Goal: Task Accomplishment & Management: Complete application form

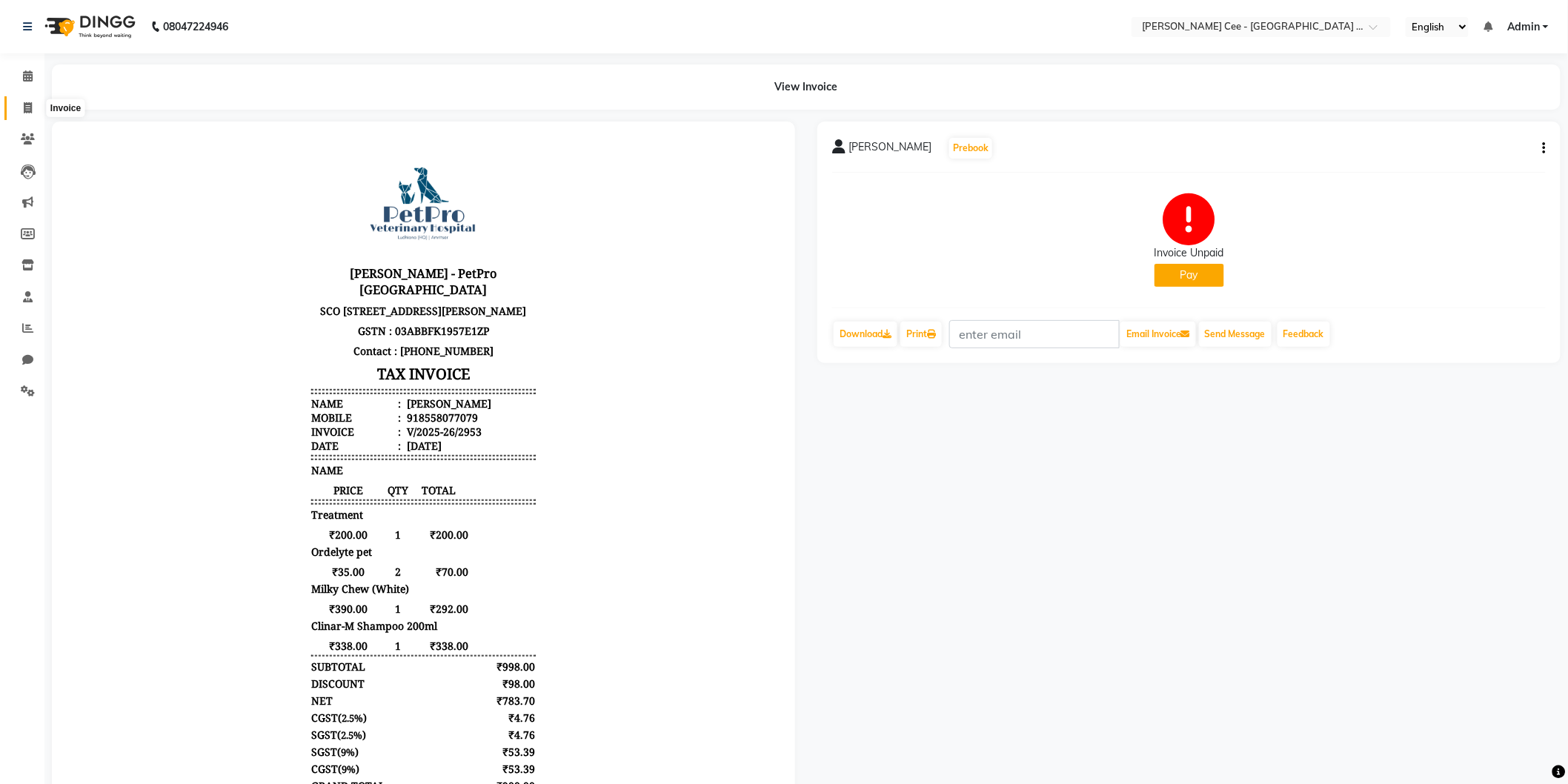
click at [28, 104] on icon at bounding box center [27, 108] width 8 height 11
select select "service"
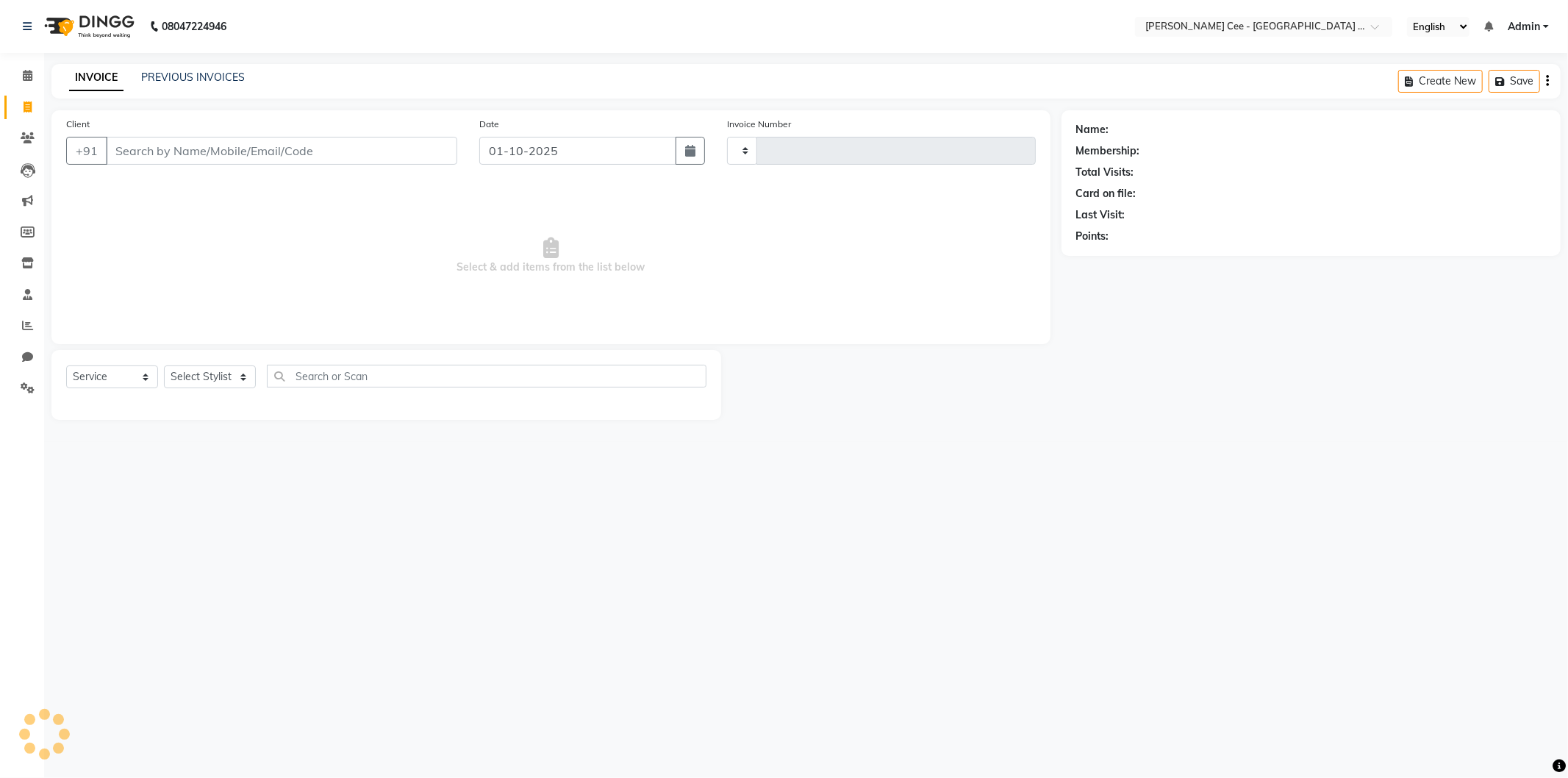
type input "2954"
select select "8239"
click at [211, 76] on link "PREVIOUS INVOICES" at bounding box center [192, 77] width 104 height 13
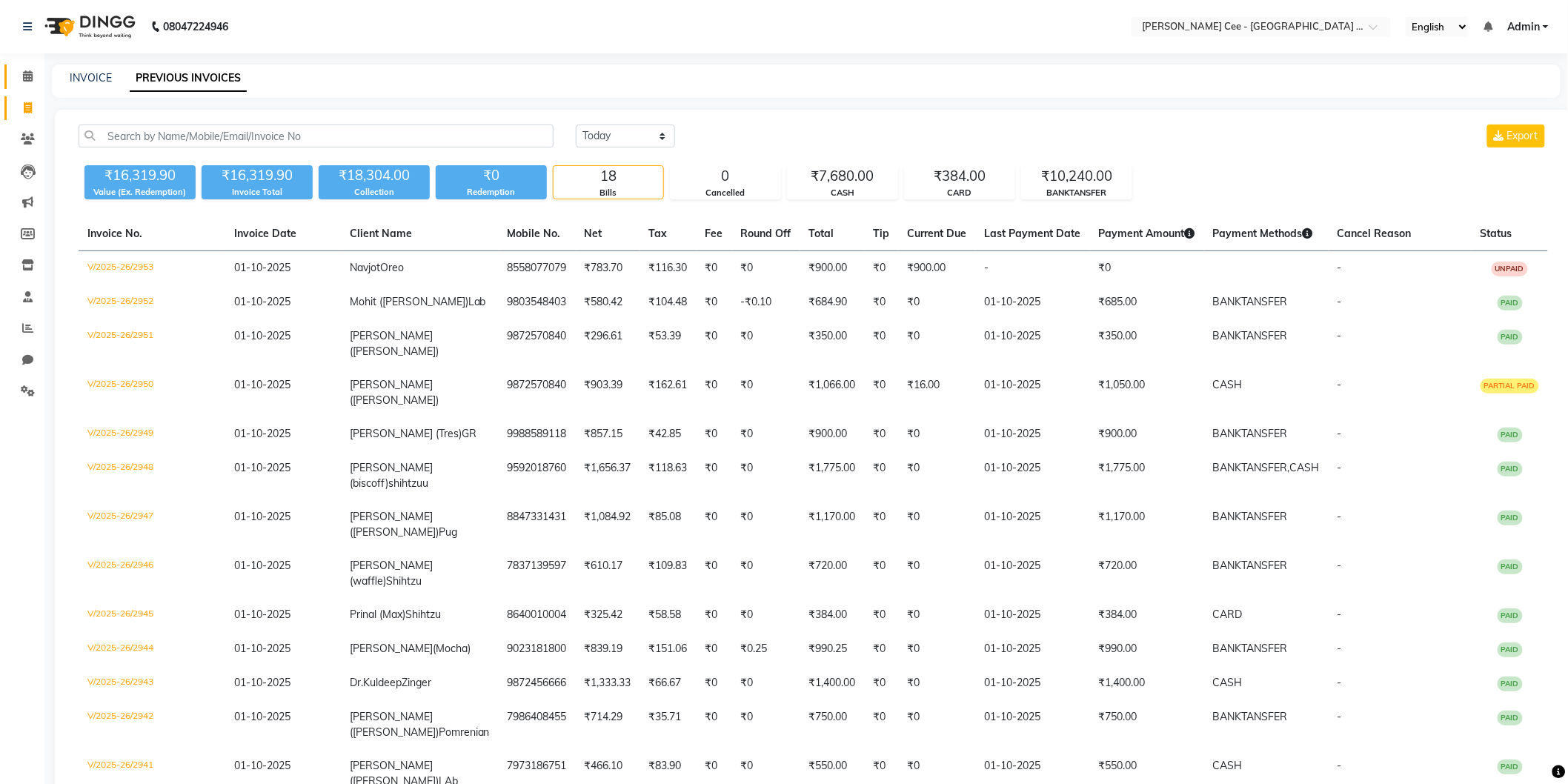
click at [32, 75] on span at bounding box center [27, 77] width 26 height 17
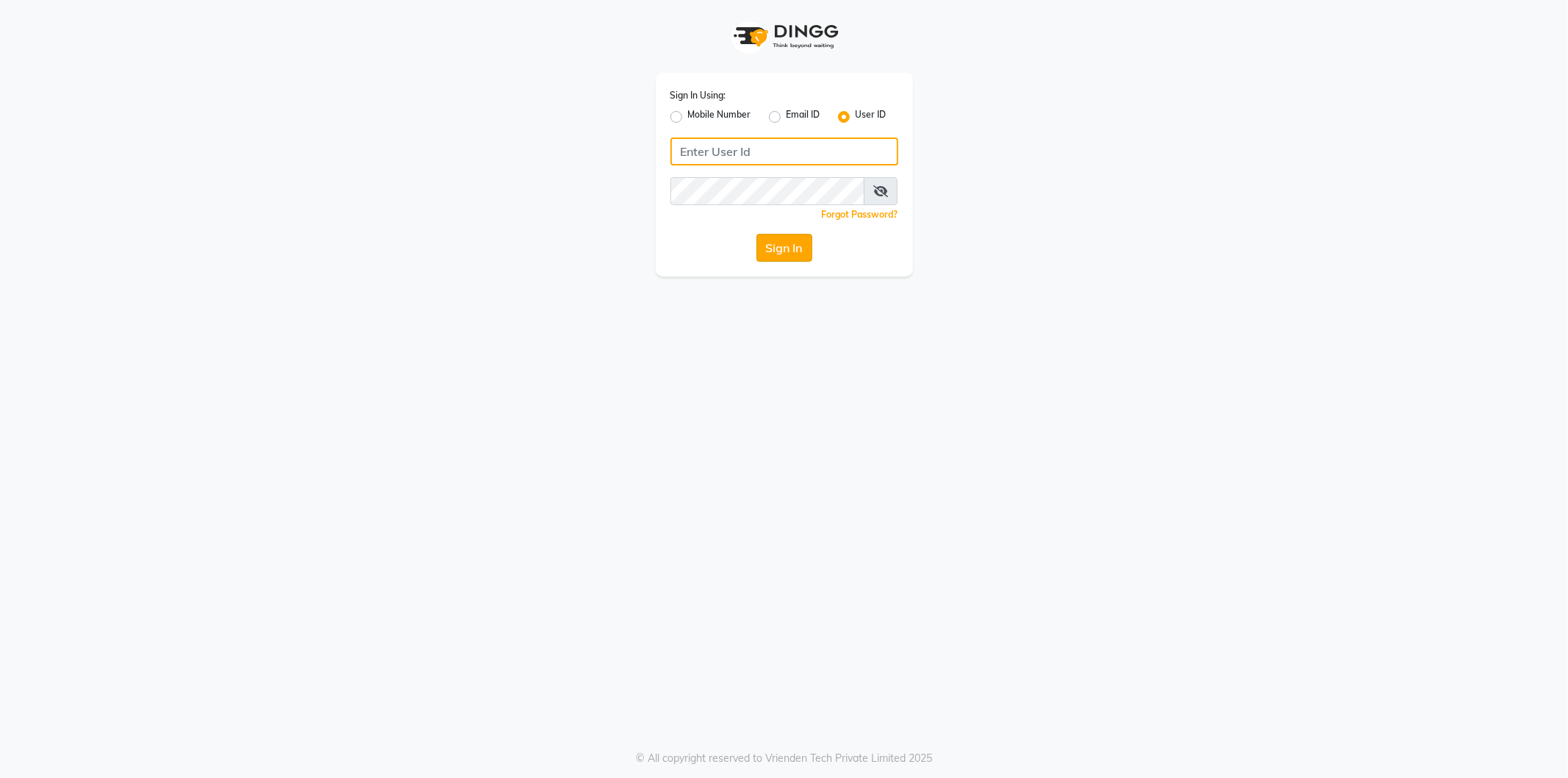
type input "kaycee@123"
click at [794, 240] on button "Sign In" at bounding box center [785, 248] width 56 height 28
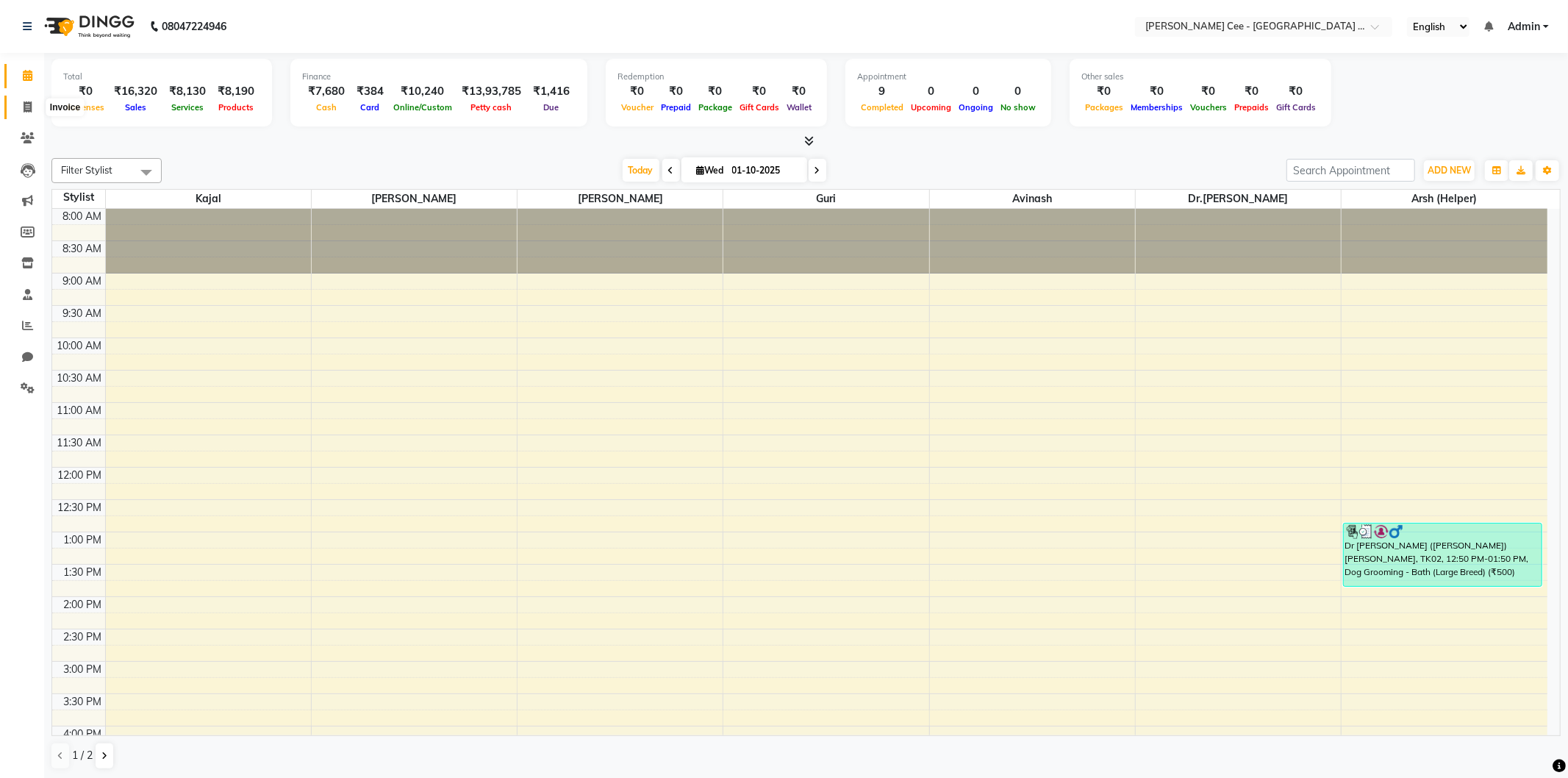
click at [26, 106] on icon at bounding box center [27, 107] width 8 height 11
select select "8239"
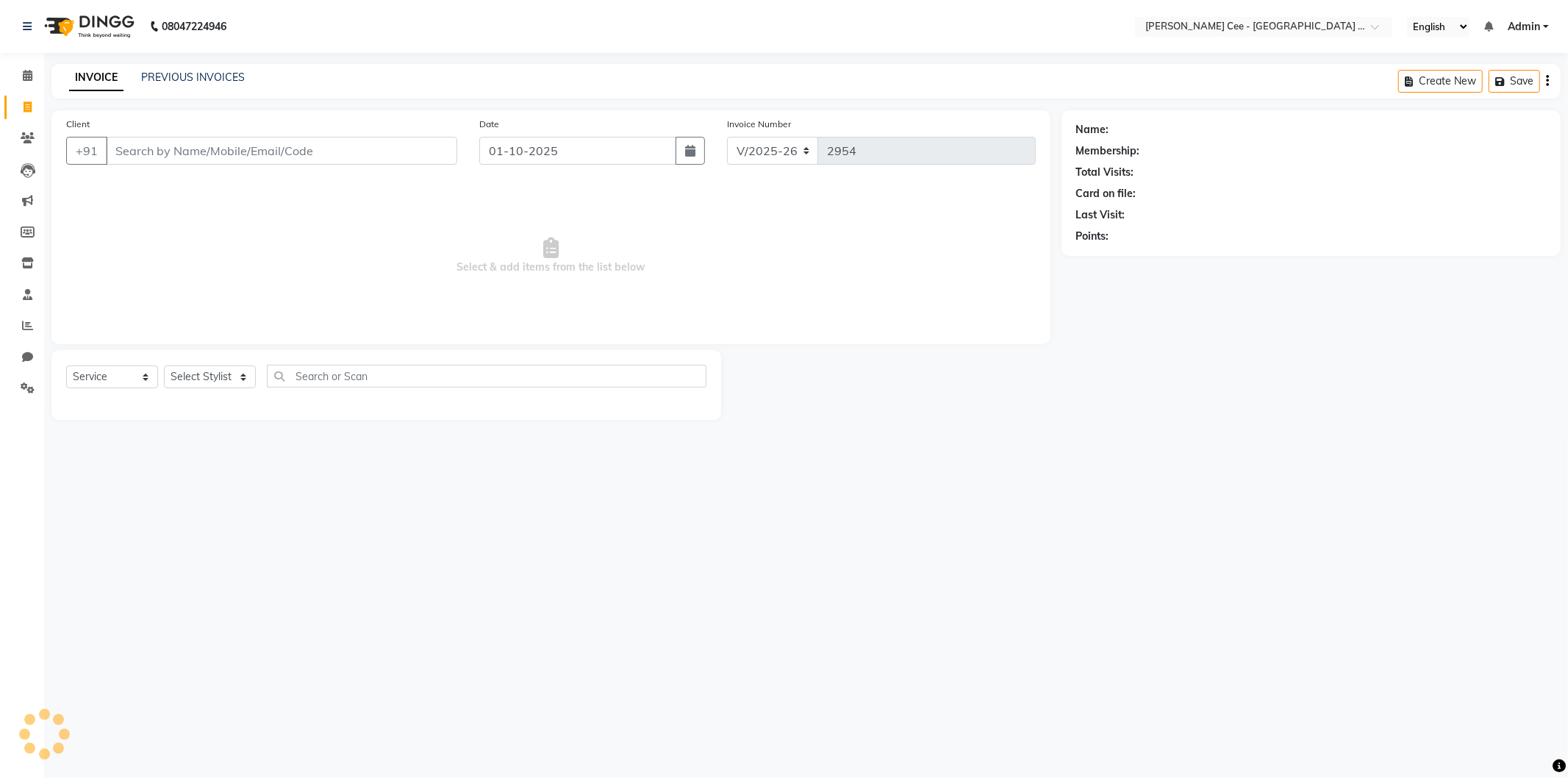
select select "product"
click at [196, 154] on input "Client" at bounding box center [281, 150] width 351 height 28
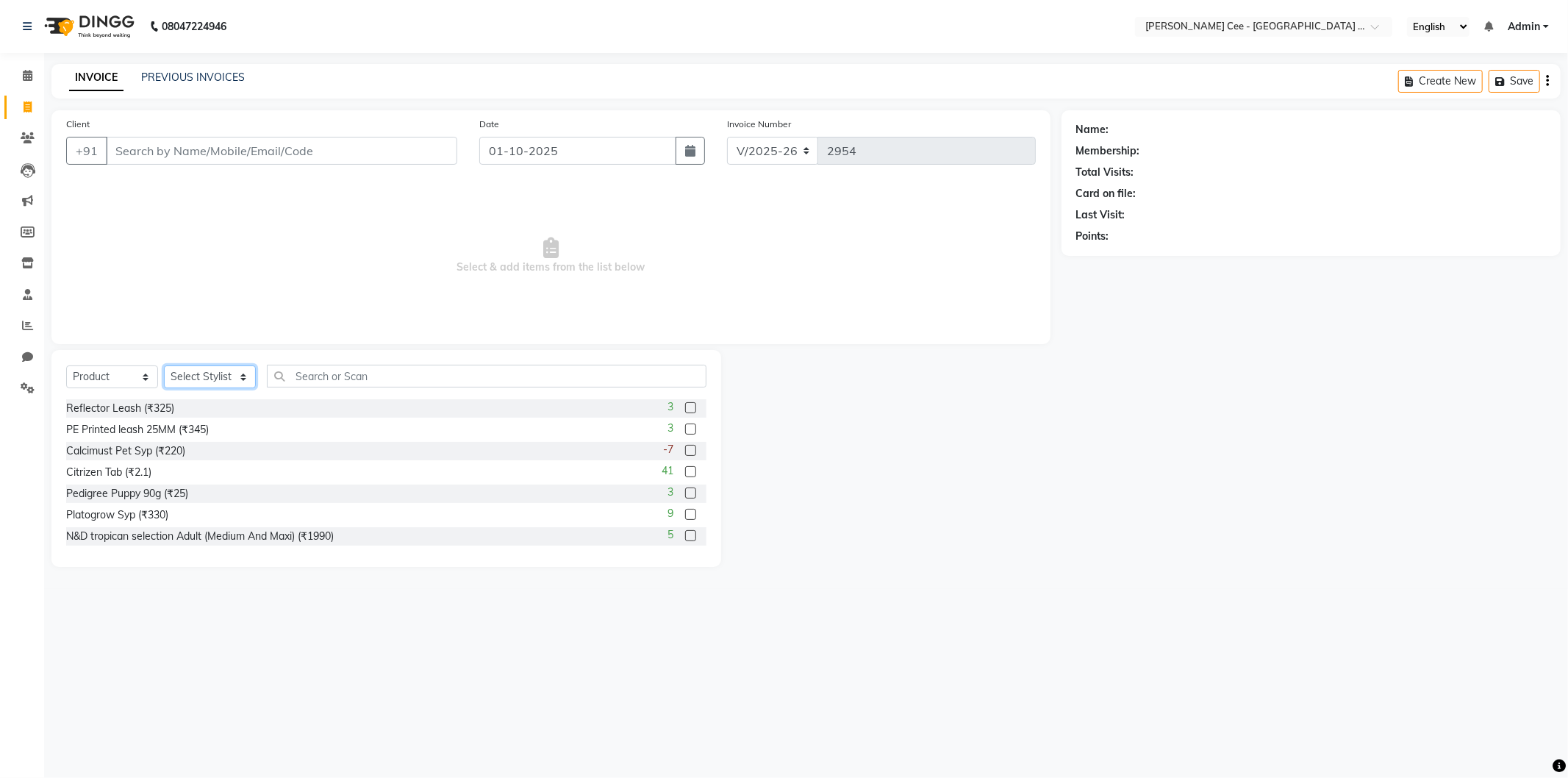
drag, startPoint x: 196, startPoint y: 380, endPoint x: 194, endPoint y: 387, distance: 7.3
click at [195, 380] on select "Select Stylist Arsh (Helper) Avinash Dr Kamalpreet Kaur Dr.Simran Guri Jashanpr…" at bounding box center [210, 377] width 92 height 23
select select "80154"
click at [164, 366] on select "Select Stylist Arsh (Helper) Avinash Dr Kamalpreet Kaur Dr.Simran Guri Jashanpr…" at bounding box center [210, 377] width 92 height 23
click at [304, 372] on input "text" at bounding box center [486, 376] width 440 height 23
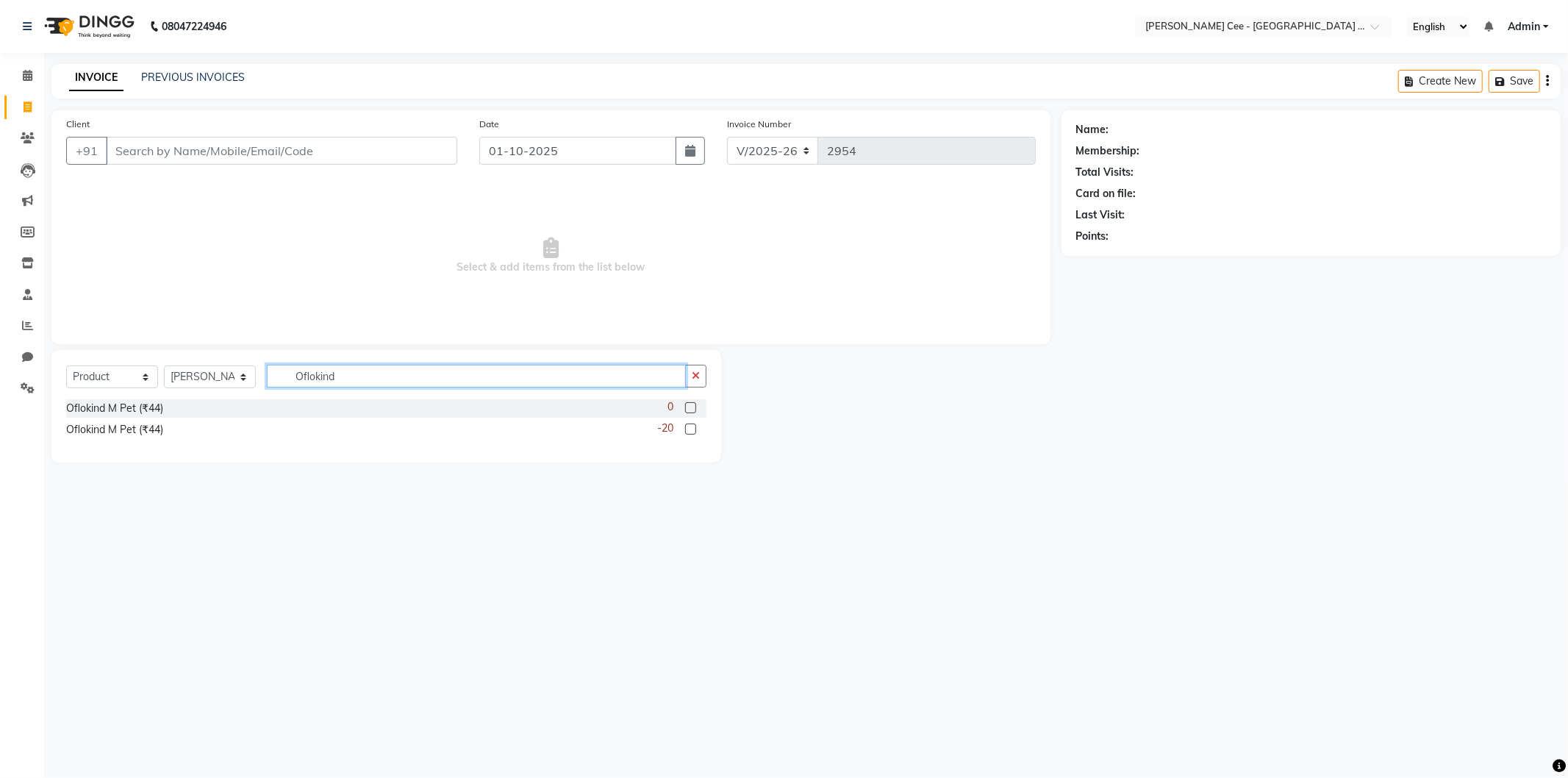
type input "Oflokind"
click at [692, 409] on label at bounding box center [690, 408] width 11 height 11
click at [692, 409] on input "checkbox" at bounding box center [690, 408] width 9 height 9
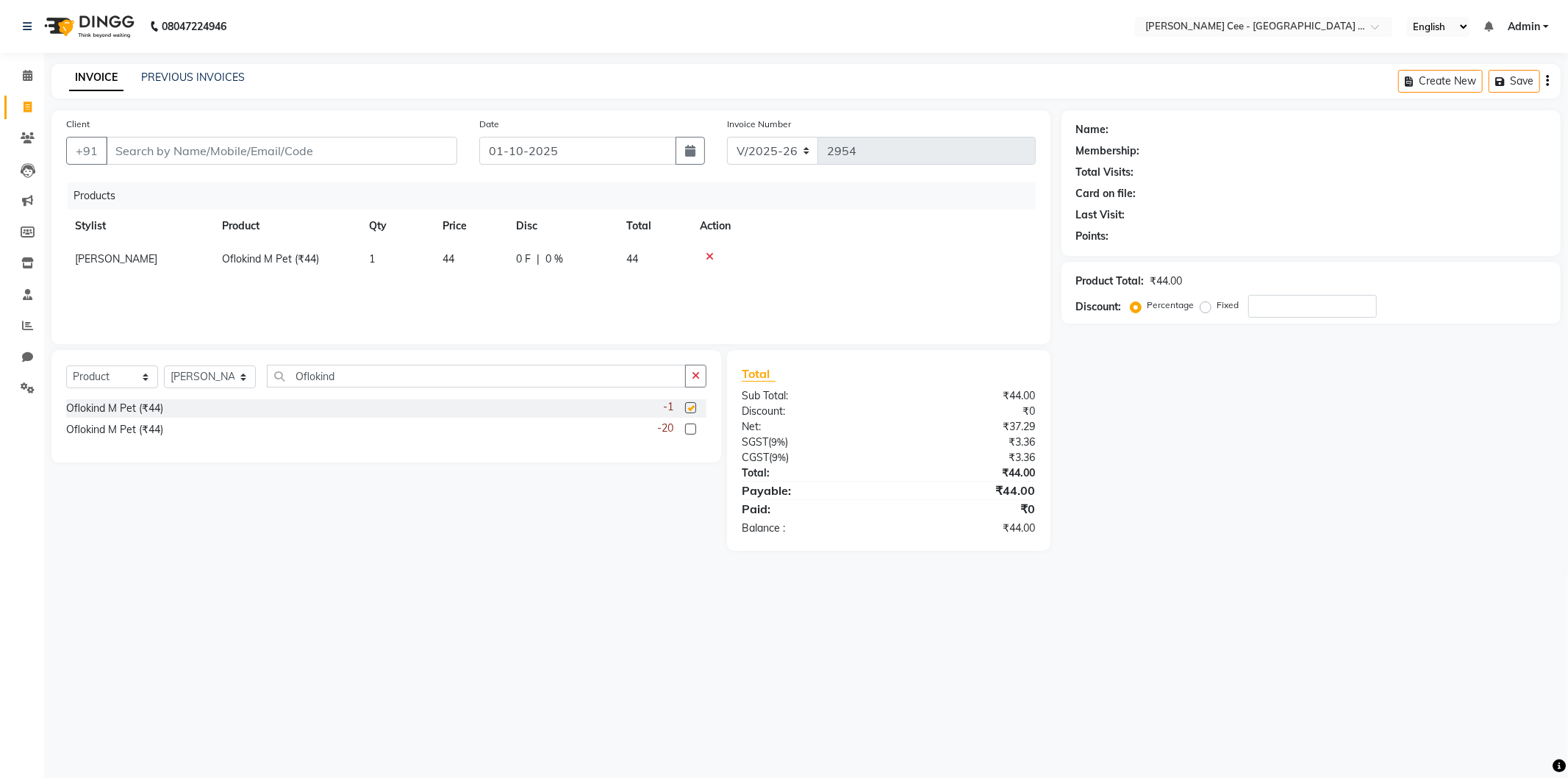
checkbox input "false"
click at [188, 154] on input "Client" at bounding box center [281, 150] width 351 height 28
type input "I"
type input "0"
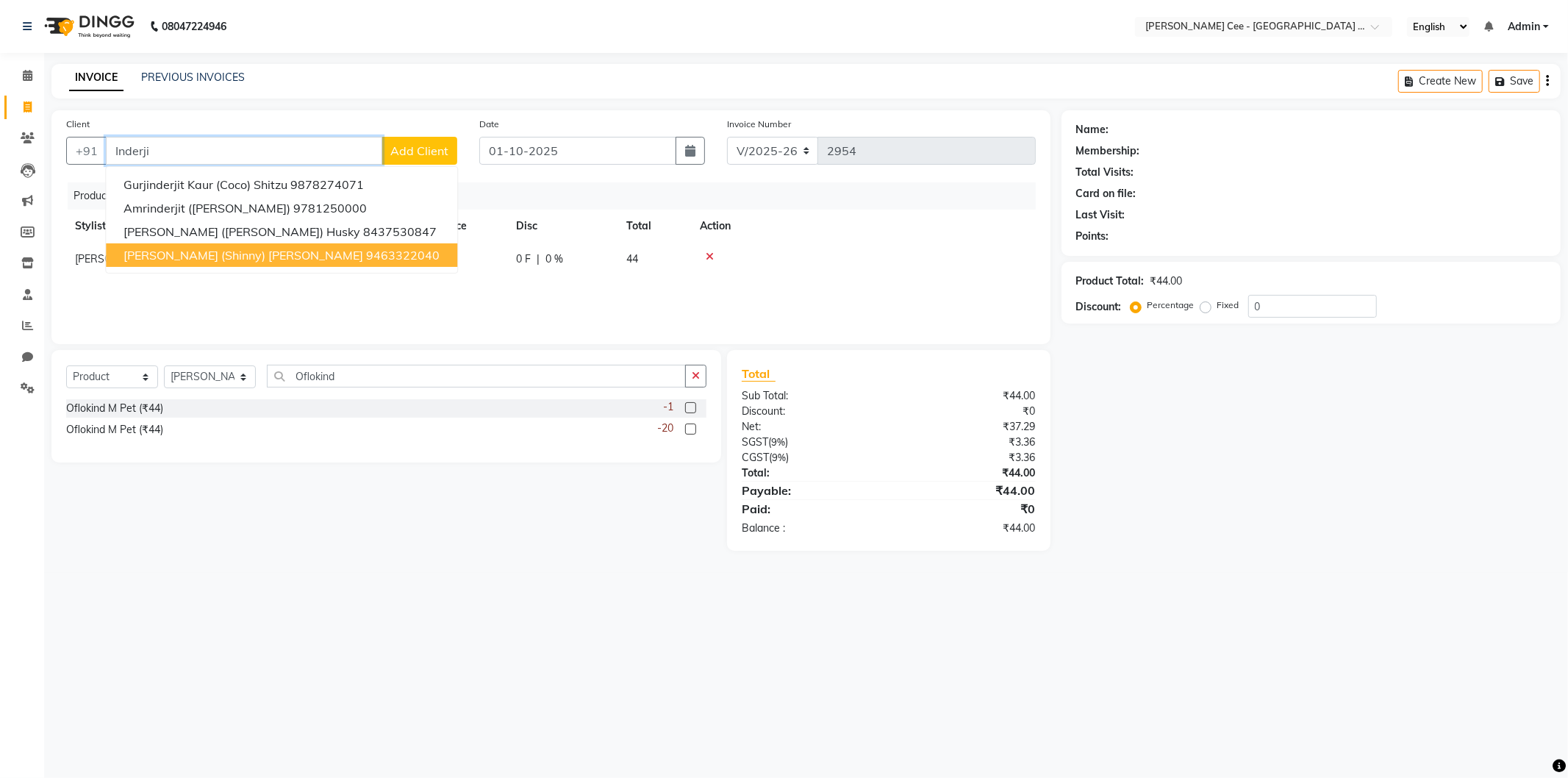
click at [178, 256] on span "Inderjit singh (Shinny) Shihtzu" at bounding box center [243, 255] width 240 height 15
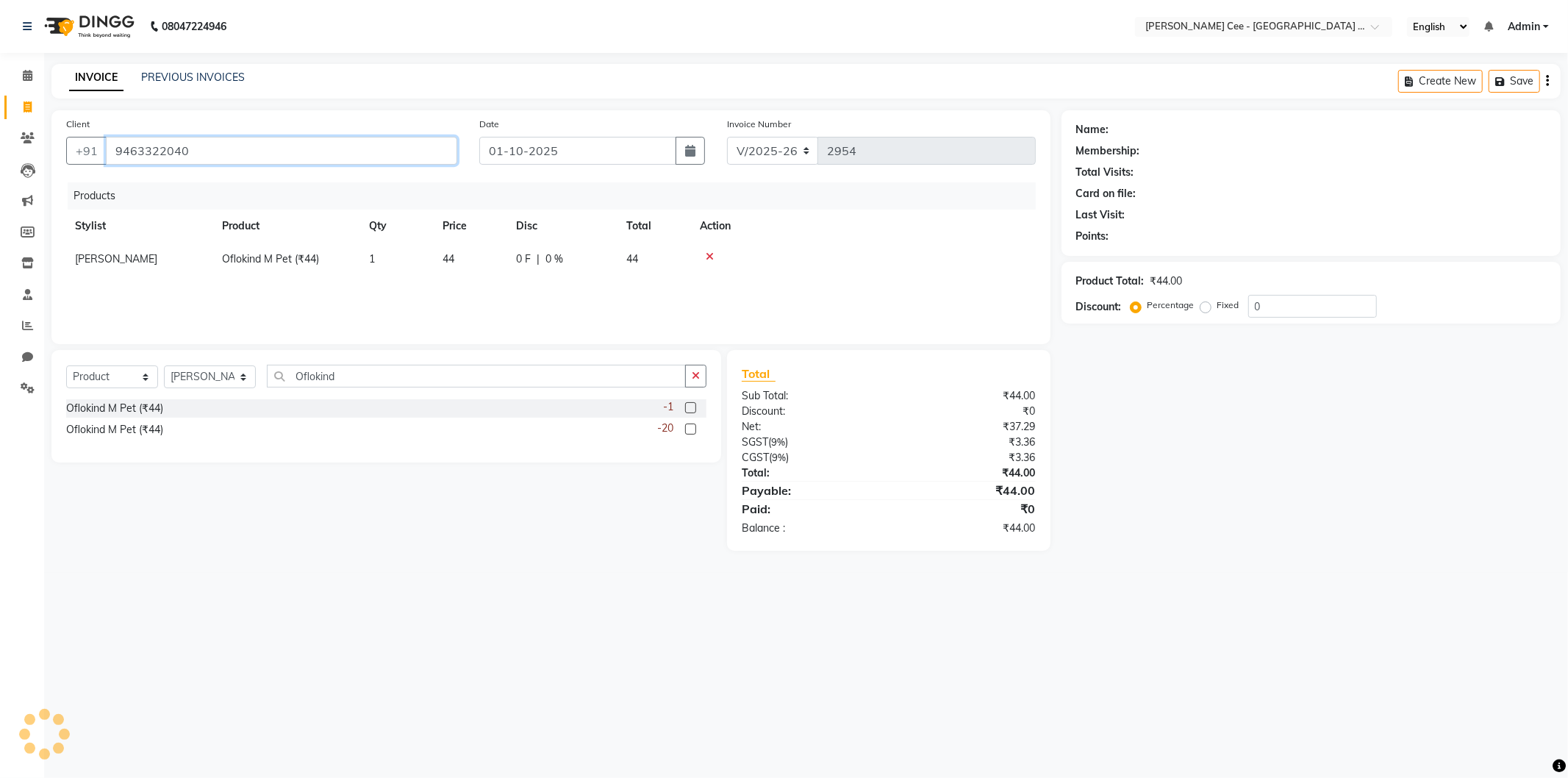
type input "9463322040"
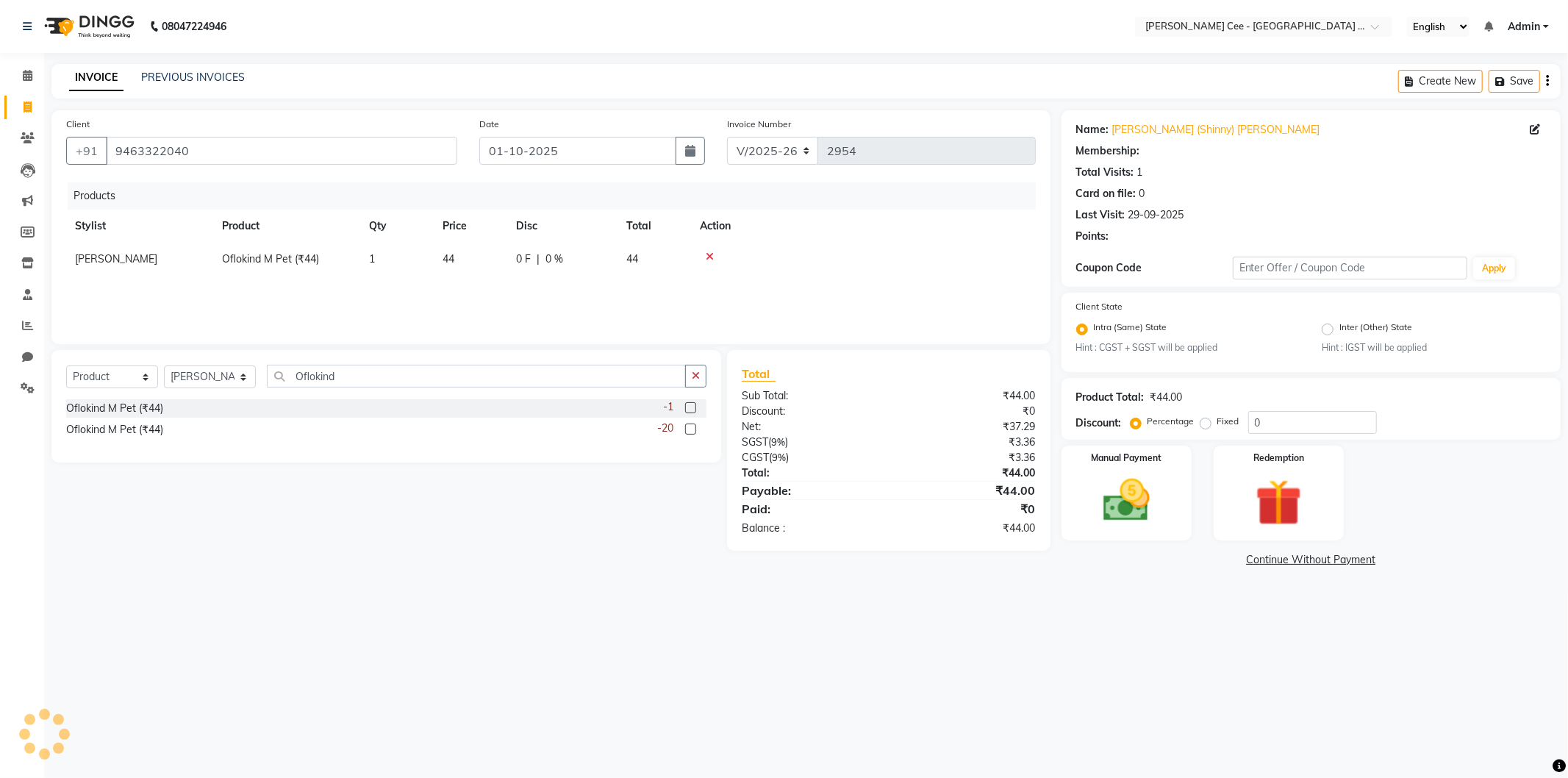
radio input "false"
radio input "true"
click at [1122, 504] on img at bounding box center [1126, 501] width 79 height 56
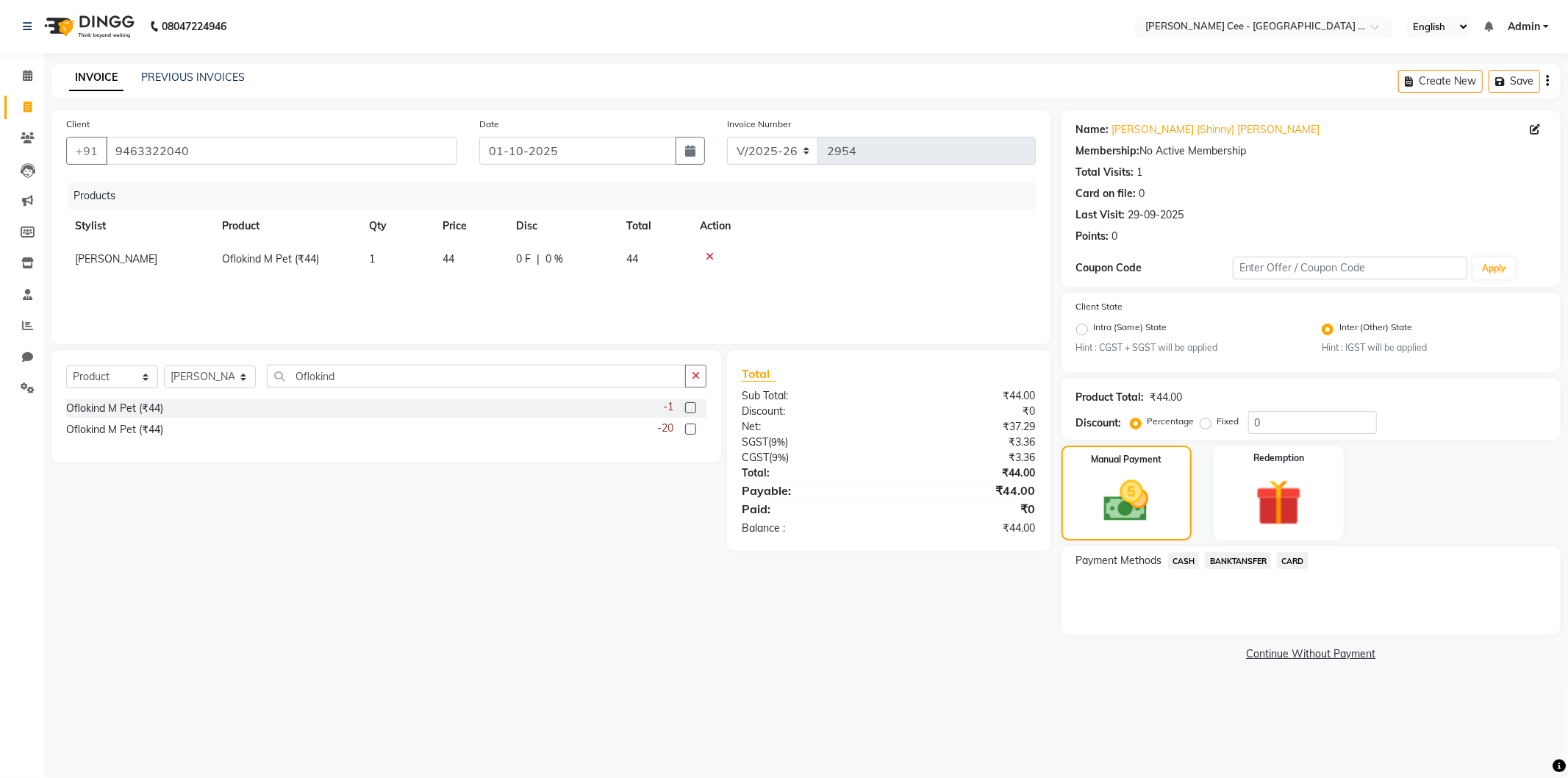
click at [1291, 559] on span "CARD" at bounding box center [1293, 561] width 32 height 17
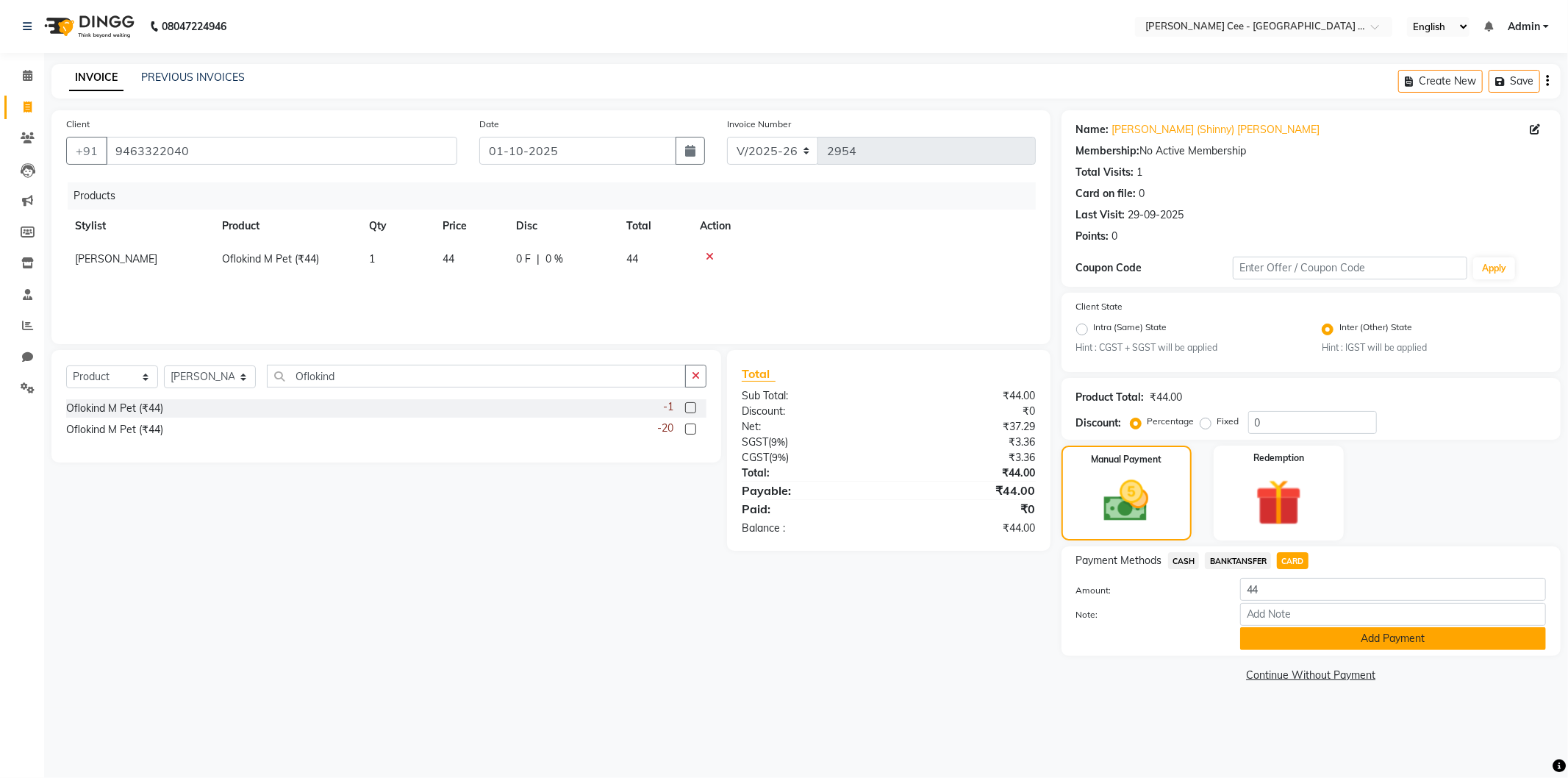
click at [1294, 648] on button "Add Payment" at bounding box center [1393, 638] width 305 height 23
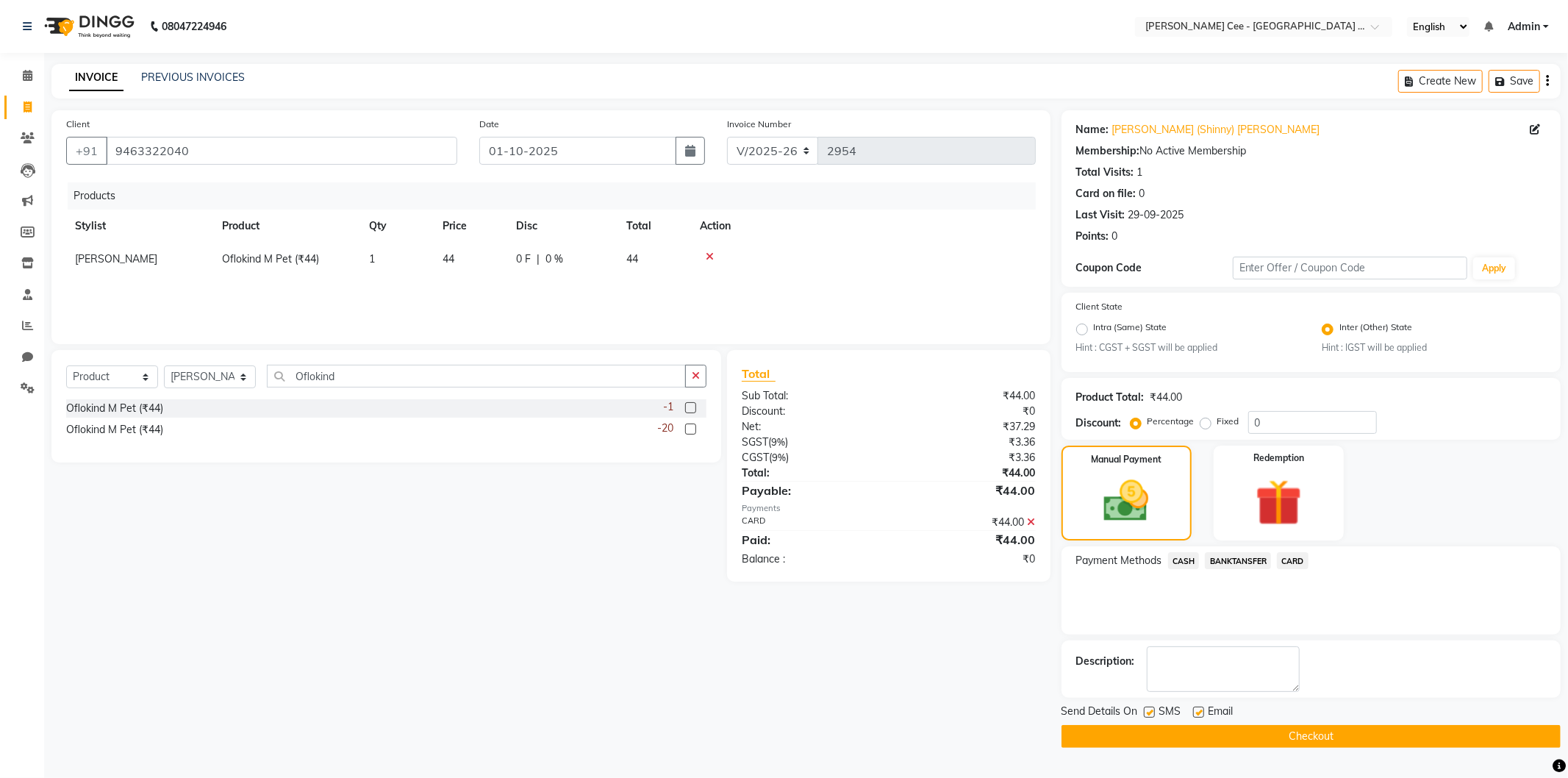
drag, startPoint x: 1270, startPoint y: 744, endPoint x: 1273, endPoint y: 737, distance: 7.6
click at [1273, 738] on button "Checkout" at bounding box center [1311, 736] width 500 height 23
